Goal: Task Accomplishment & Management: Manage account settings

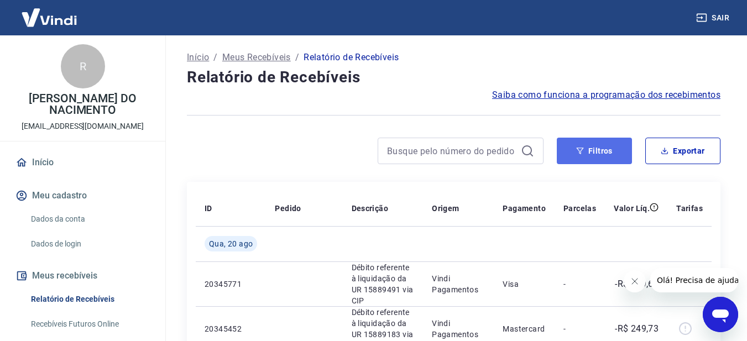
click at [568, 151] on button "Filtros" at bounding box center [594, 151] width 75 height 27
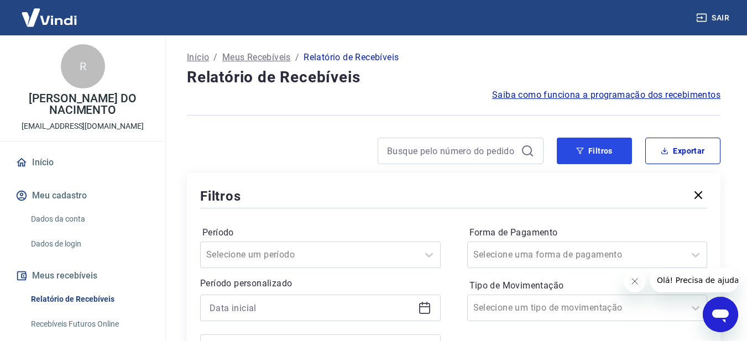
scroll to position [111, 0]
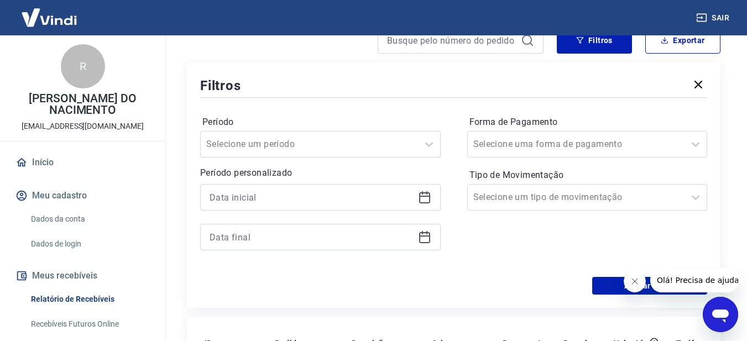
click at [428, 195] on icon at bounding box center [424, 197] width 13 height 13
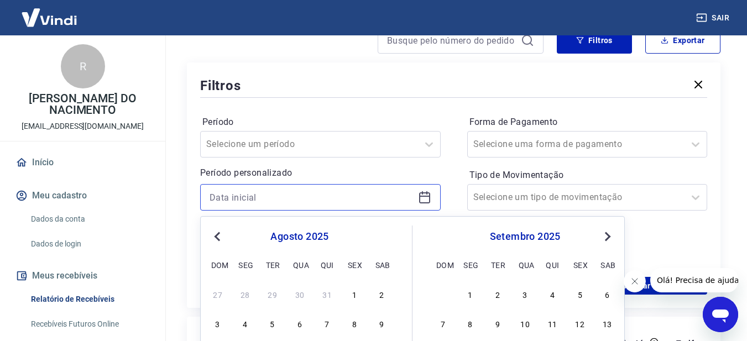
scroll to position [276, 0]
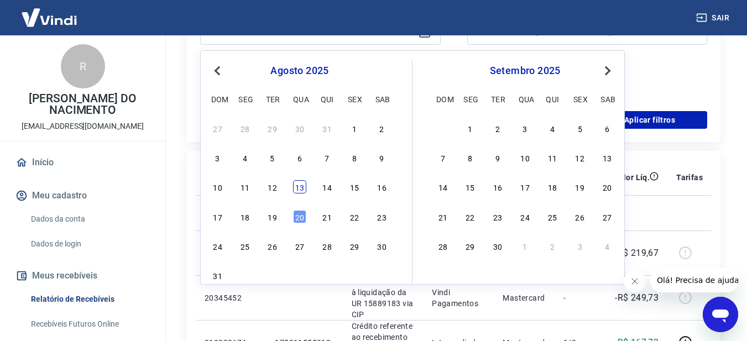
click at [299, 188] on div "13" at bounding box center [299, 186] width 13 height 13
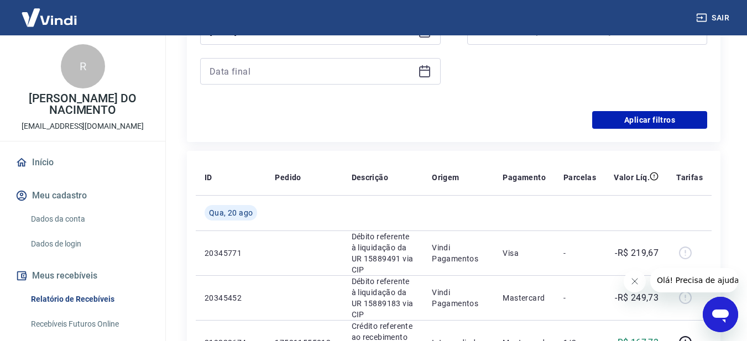
type input "[DATE]"
click at [425, 74] on icon at bounding box center [424, 71] width 13 height 13
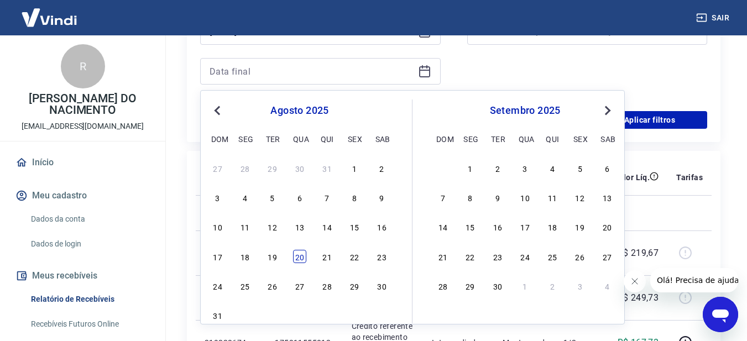
click at [296, 262] on div "20" at bounding box center [299, 256] width 13 height 13
type input "[DATE]"
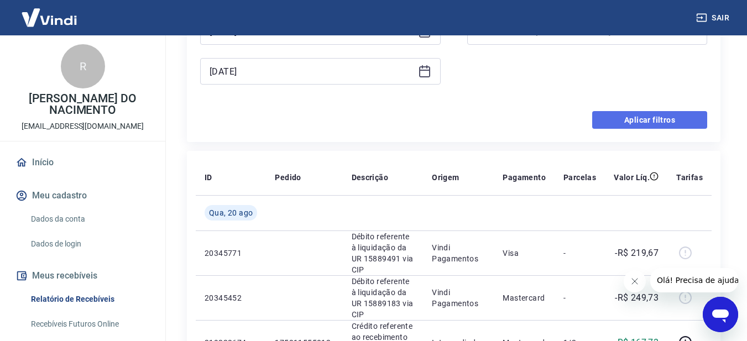
click at [657, 117] on button "Aplicar filtros" at bounding box center [649, 120] width 115 height 18
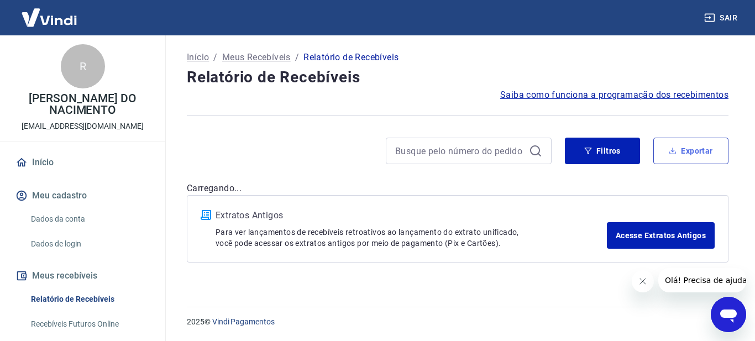
click at [703, 136] on div "Início / Meus Recebíveis / Relatório de Recebíveis Relatório de Recebíveis Saib…" at bounding box center [458, 164] width 568 height 258
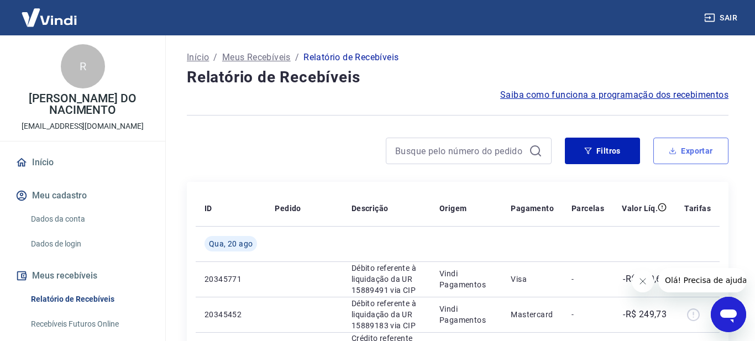
click at [689, 151] on button "Exportar" at bounding box center [690, 151] width 75 height 27
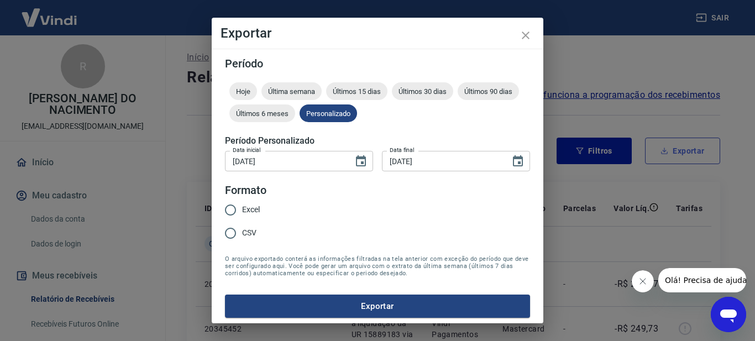
type input "[DATE]"
click at [242, 209] on input "Excel" at bounding box center [230, 209] width 23 height 23
radio input "true"
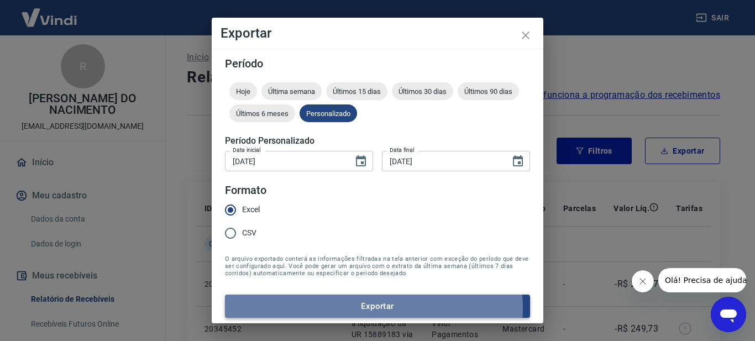
click at [358, 308] on button "Exportar" at bounding box center [377, 306] width 305 height 23
